Goal: Transaction & Acquisition: Subscribe to service/newsletter

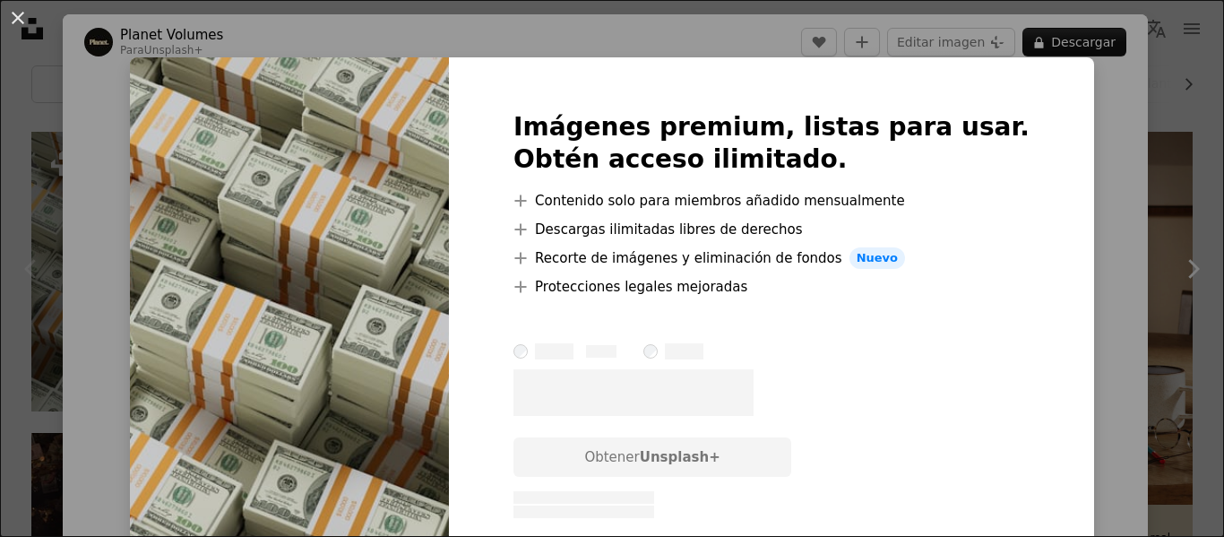
scroll to position [362, 0]
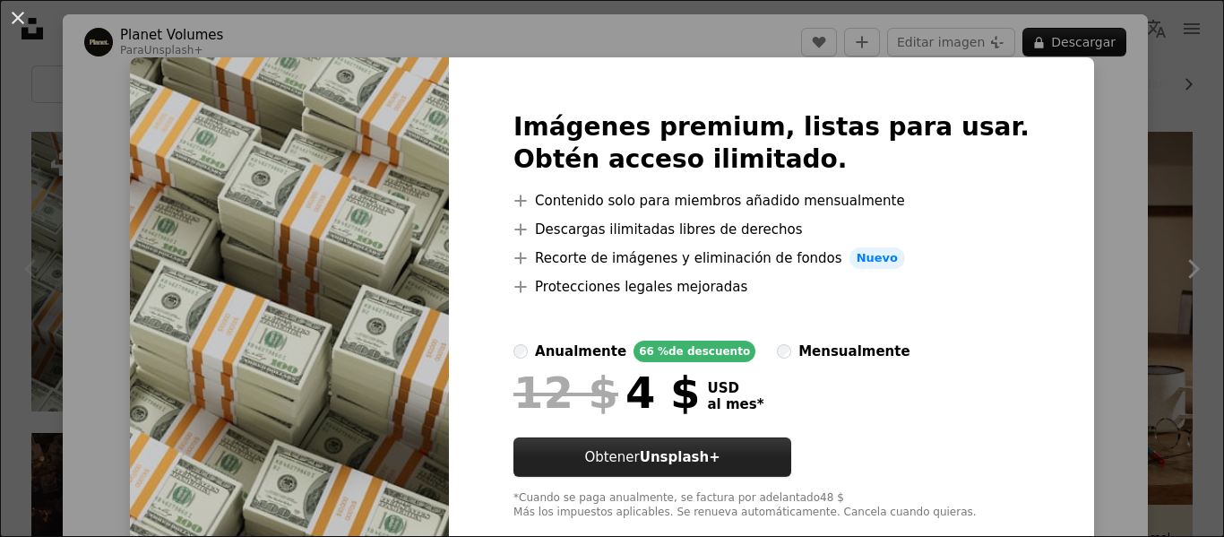
click at [665, 465] on button "Obtener Unsplash+" at bounding box center [653, 456] width 278 height 39
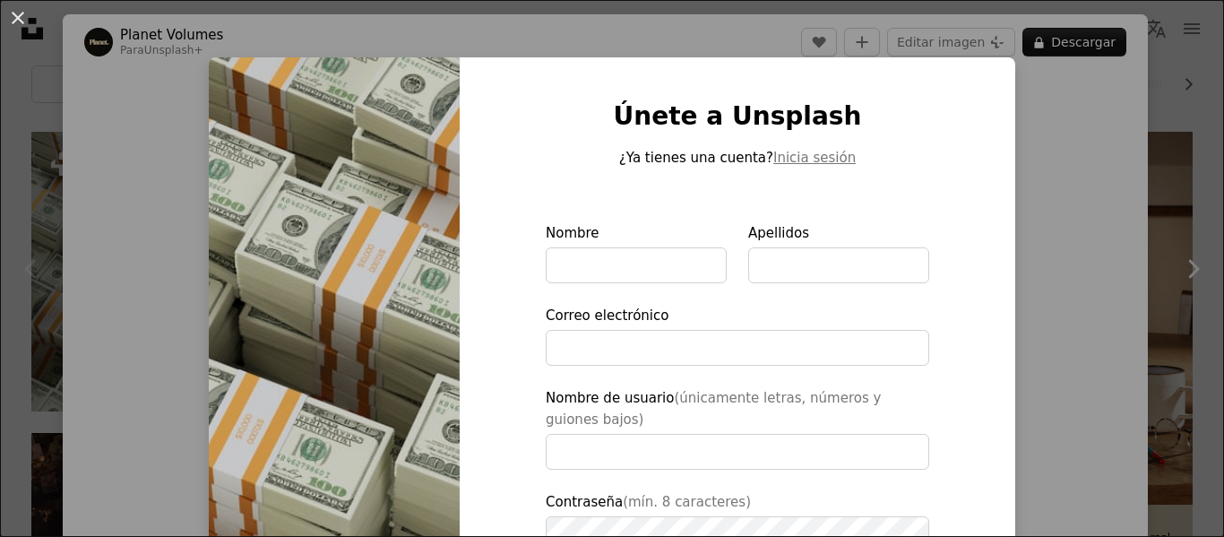
click at [255, 164] on img at bounding box center [334, 416] width 251 height 718
drag, startPoint x: 20, startPoint y: 10, endPoint x: 3, endPoint y: 29, distance: 25.4
click at [20, 15] on button "An X shape" at bounding box center [18, 18] width 22 height 22
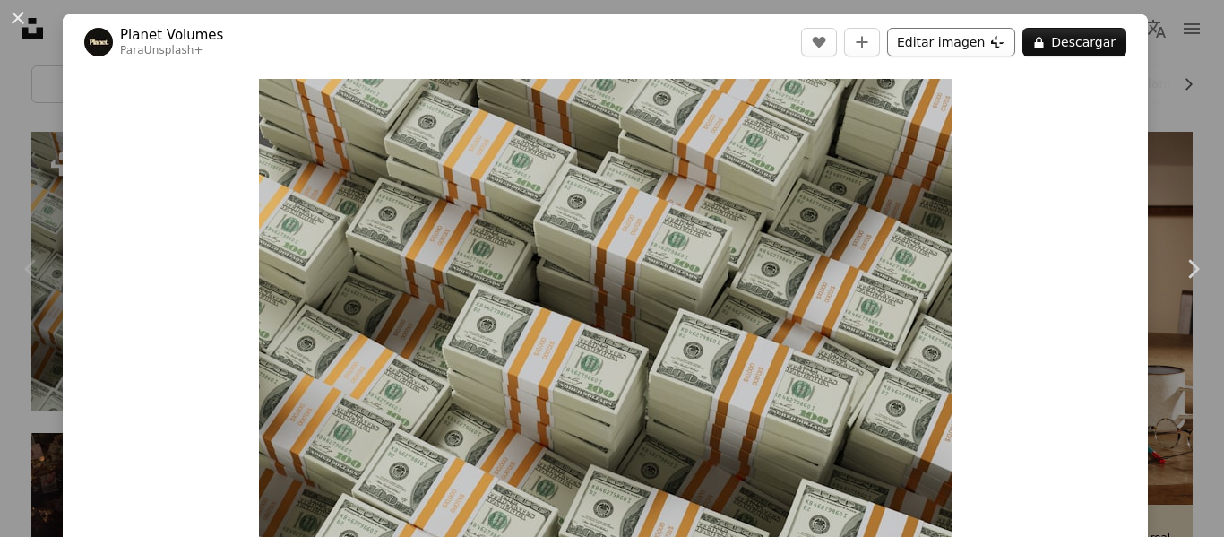
click at [920, 44] on button "Editar imagen Plus sign for Unsplash+" at bounding box center [951, 42] width 128 height 29
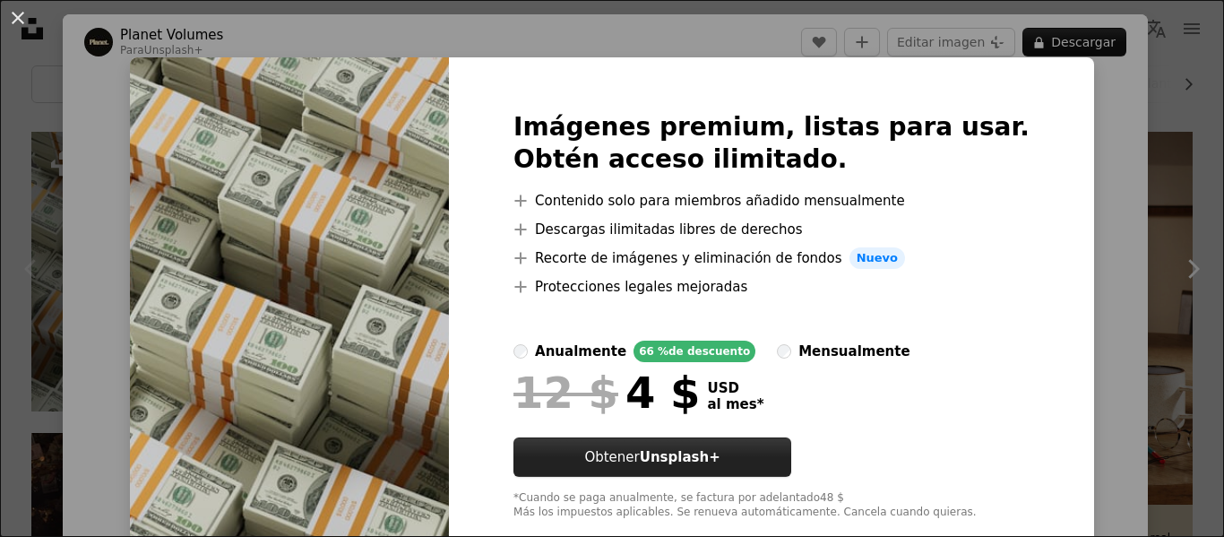
click at [651, 460] on button "Obtener Unsplash+" at bounding box center [653, 456] width 278 height 39
